Goal: Browse casually

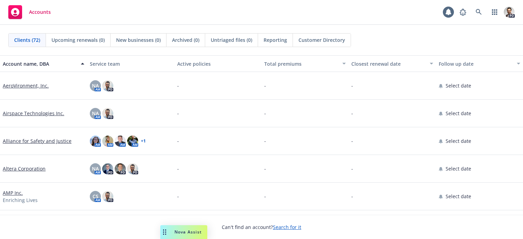
click at [428, 18] on div "Accounts 1 PD" at bounding box center [261, 12] width 523 height 25
